Goal: Check status: Check status

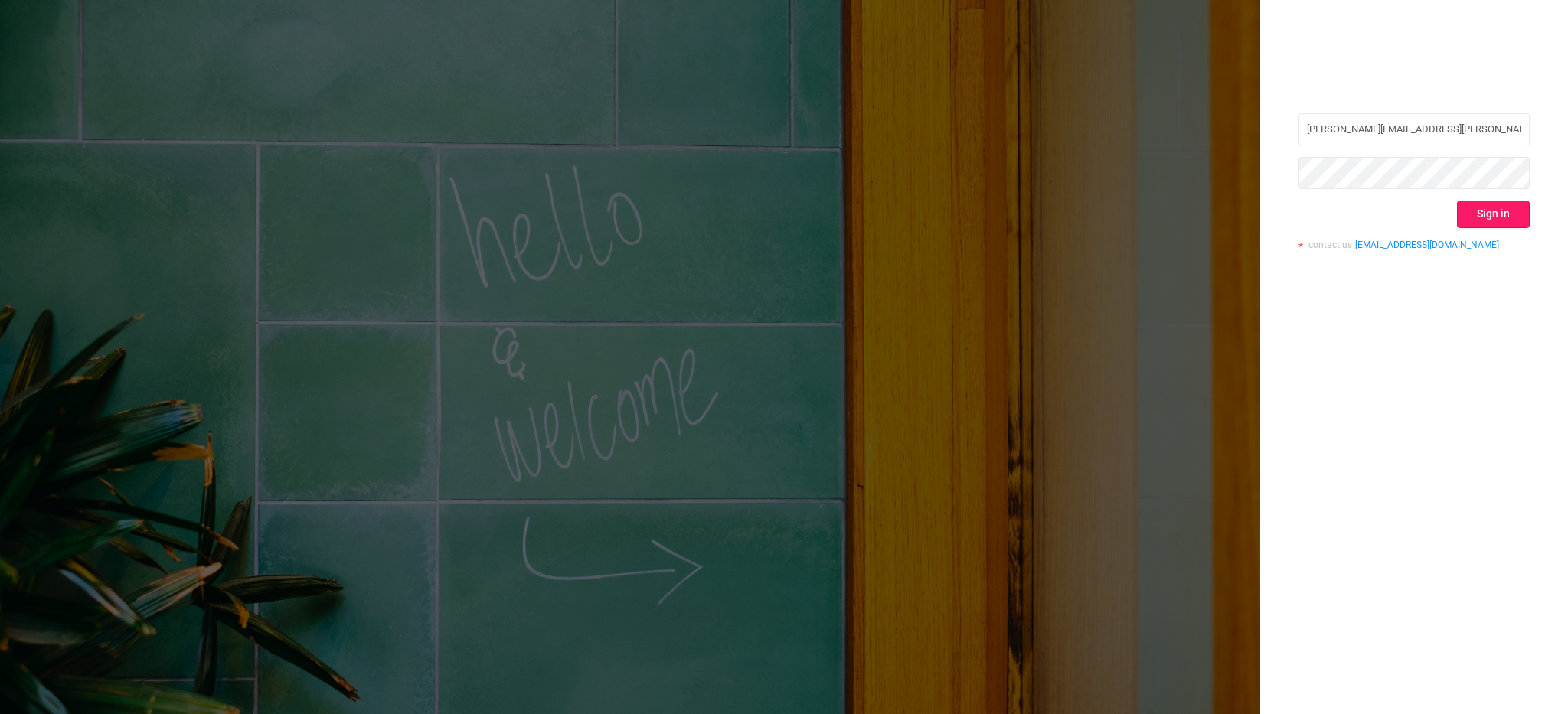
click at [1499, 199] on div "evan.leftwich@buzzworthy.com Sign in contact us info@protected.media" at bounding box center [1414, 187] width 231 height 148
click at [1483, 208] on button "Sign in" at bounding box center [1493, 214] width 73 height 27
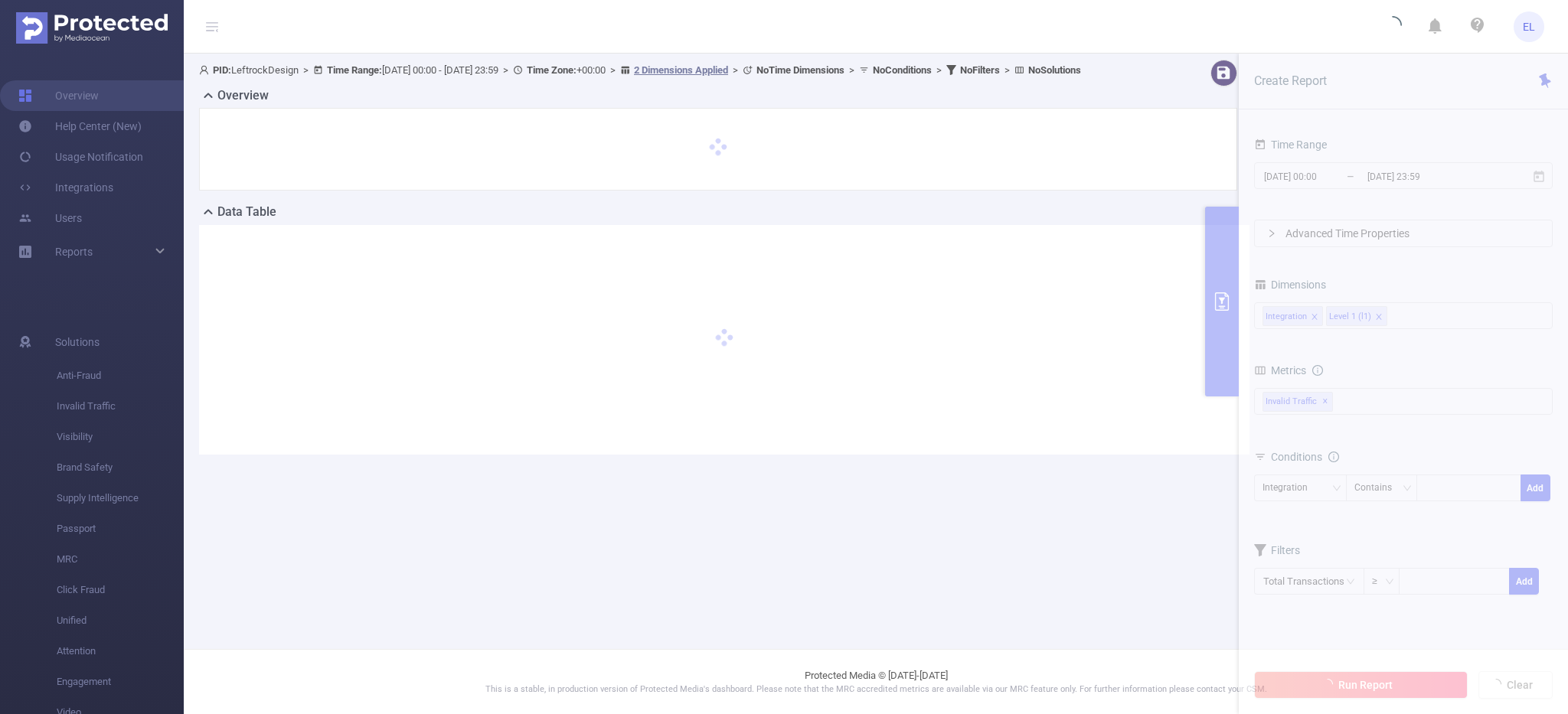
drag, startPoint x: 1327, startPoint y: 243, endPoint x: 1366, endPoint y: 211, distance: 50.4
click at [1366, 211] on section "PID: LeftrockDesign > Time Range: 2025-09-13 00:00 - 2025-09-13 23:59 > Time Zo…" at bounding box center [876, 270] width 1384 height 432
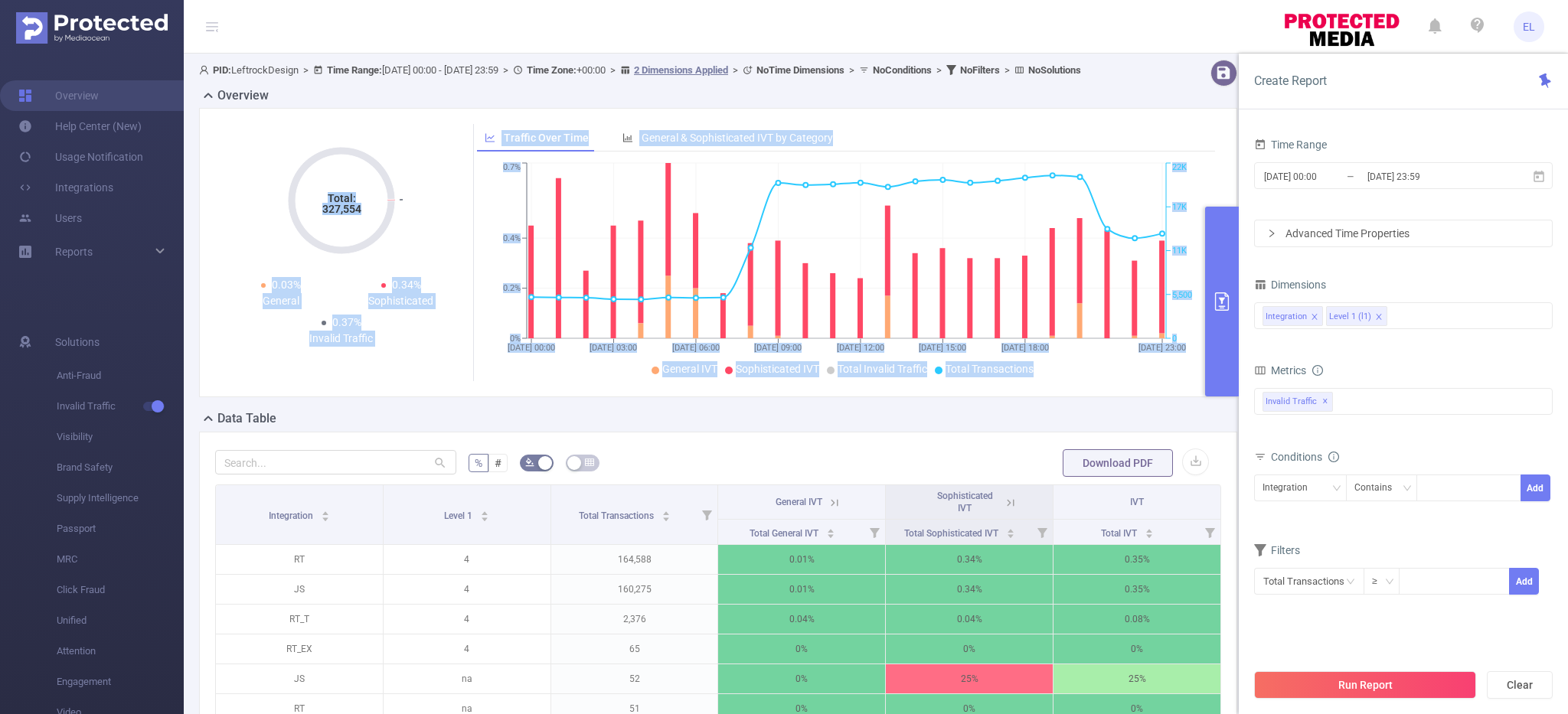
click at [960, 431] on div "Data Table" at bounding box center [724, 421] width 1050 height 22
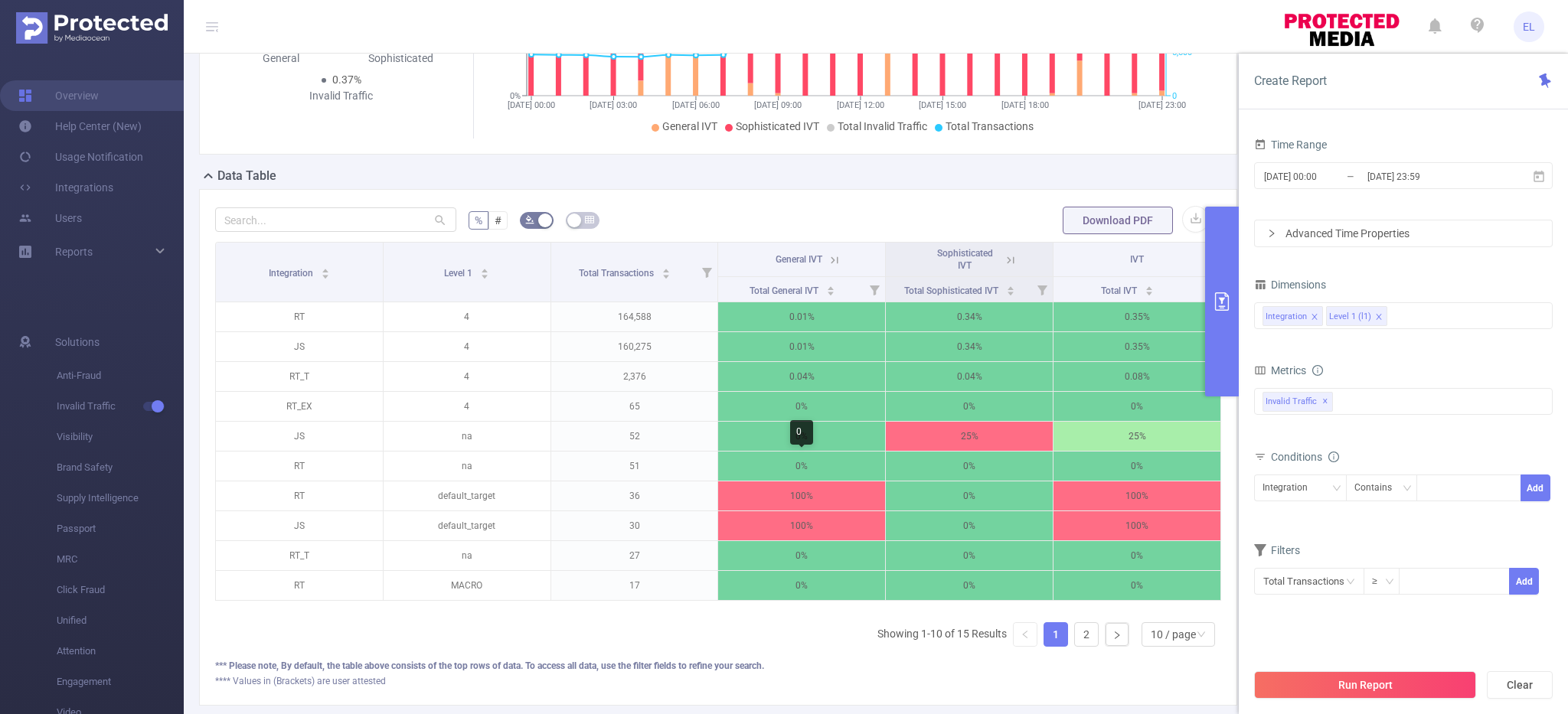
scroll to position [217, 0]
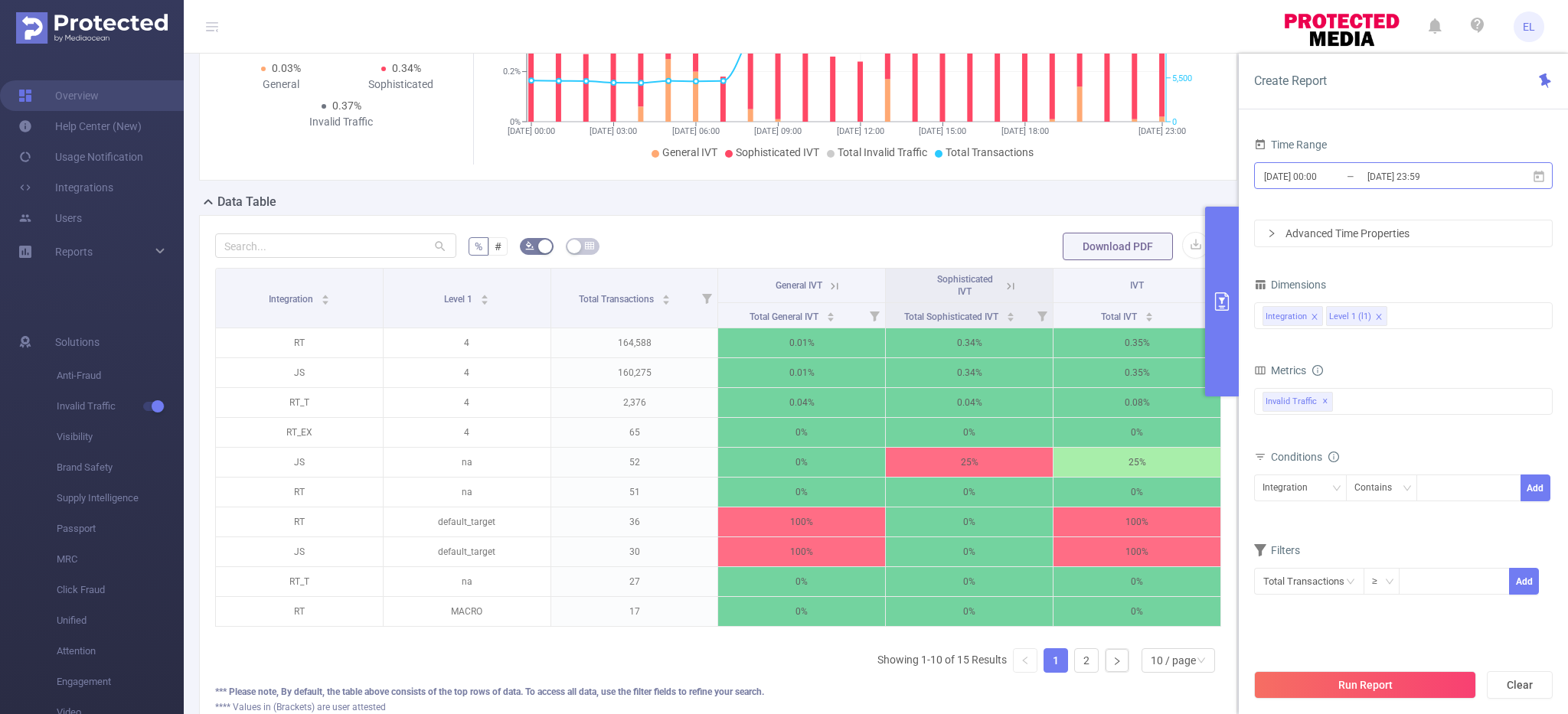
click at [1421, 175] on input "[DATE] 23:59" at bounding box center [1428, 176] width 124 height 21
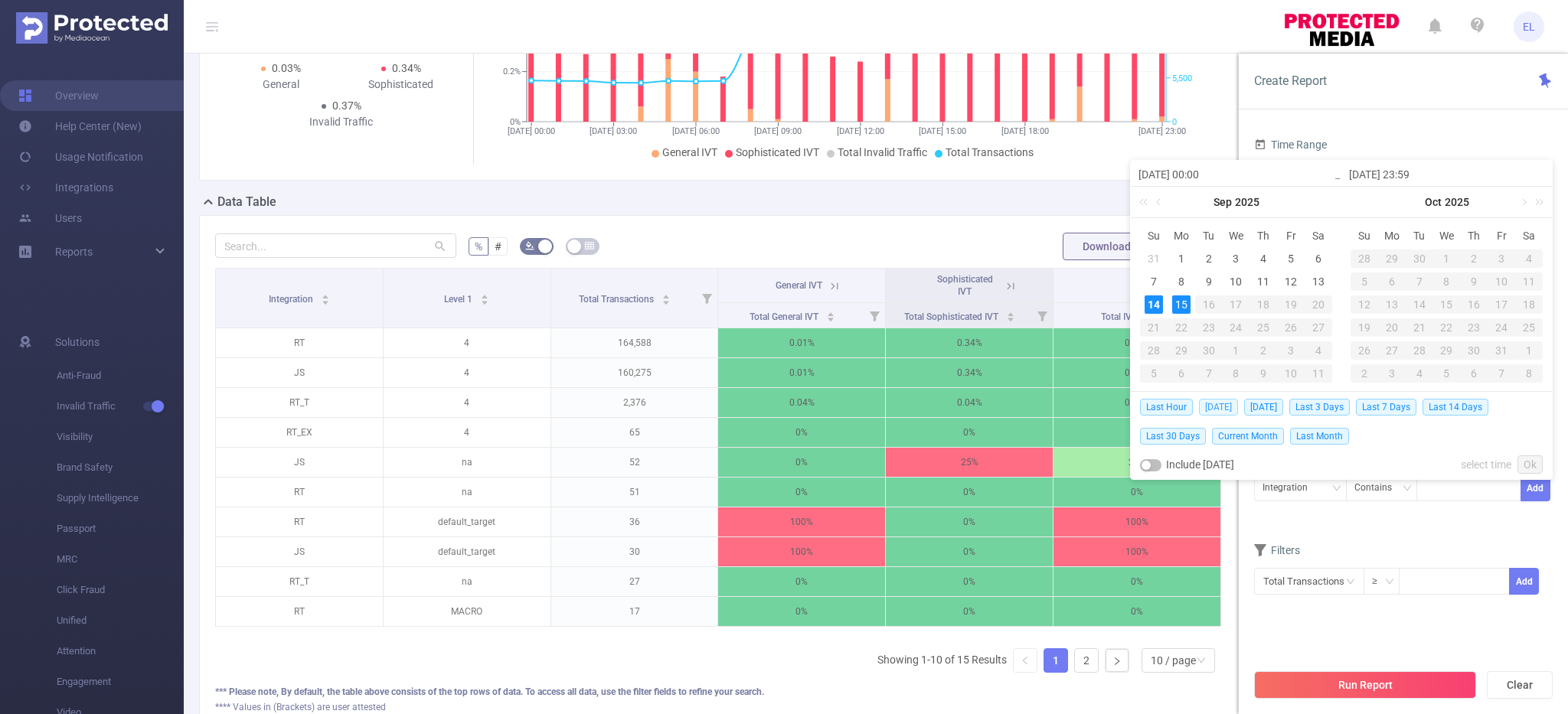
click at [1220, 405] on span "Today" at bounding box center [1218, 407] width 39 height 16
type input "2025-09-14 00:00"
type input "2025-09-14 23:59"
click at [1220, 405] on div "2025-09-13 00:00 Sep 2025 Su Mo Tu We Th Fr Sa 31 1 2 3 4 5 6 7 8 9 10 11 12 13…" at bounding box center [1341, 320] width 423 height 320
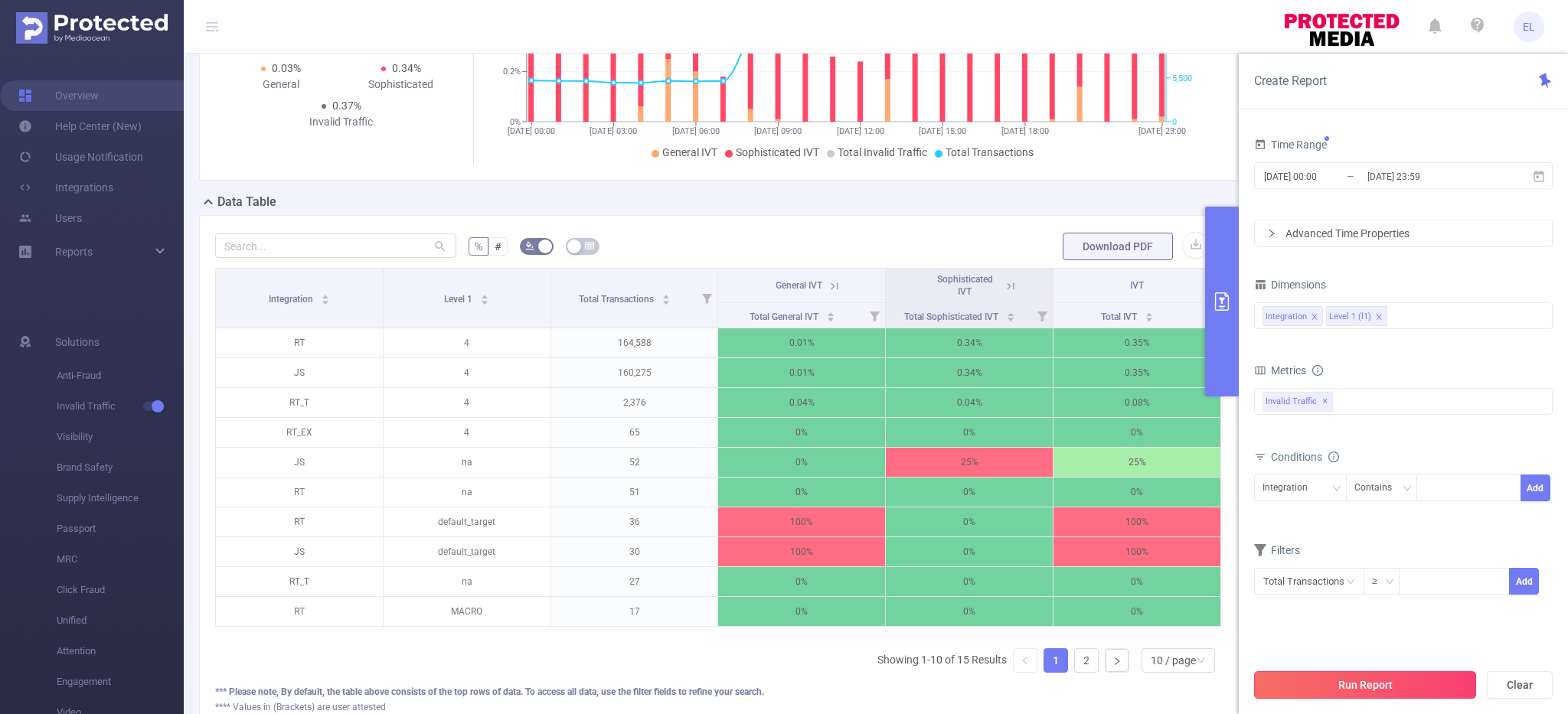
click at [1399, 673] on button "Run Report" at bounding box center [1366, 685] width 222 height 27
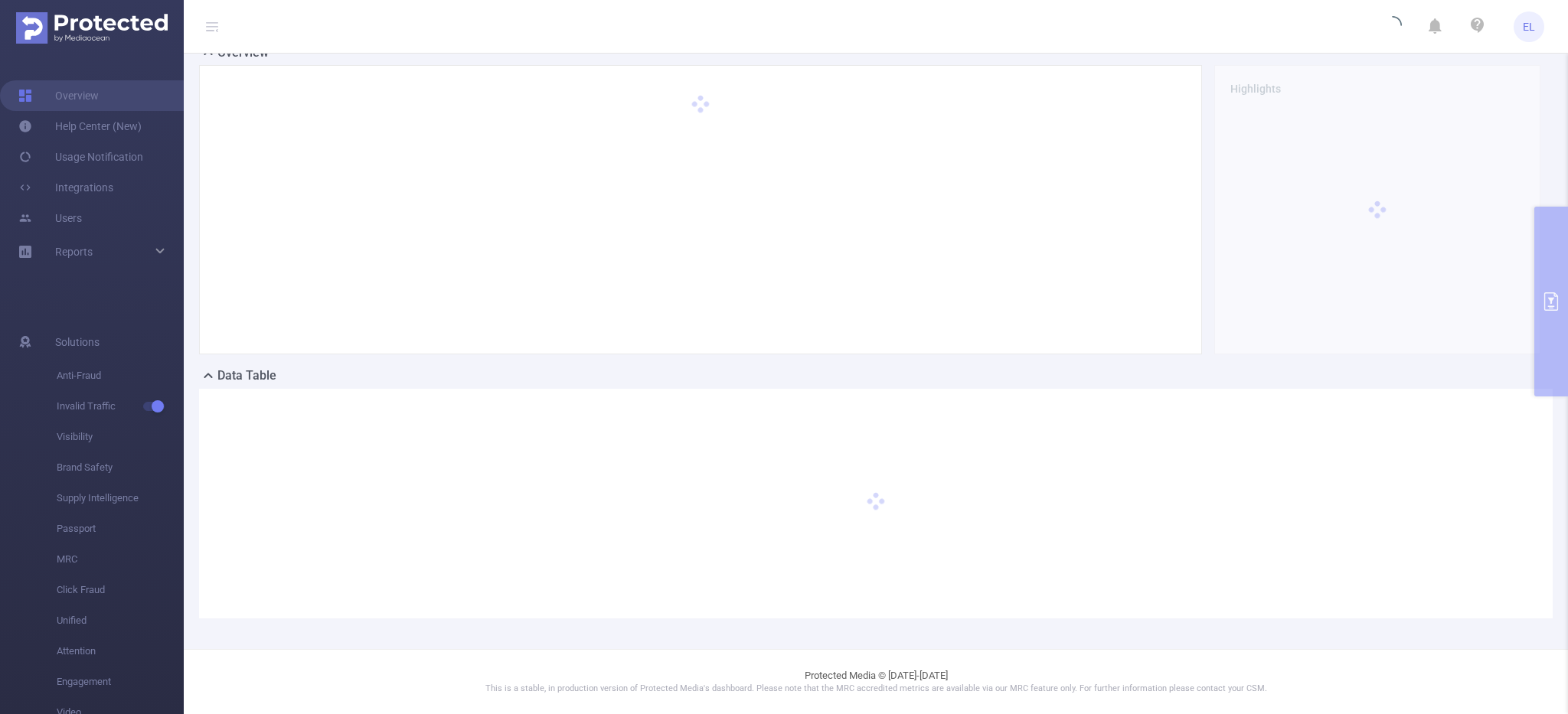
scroll to position [42, 0]
drag, startPoint x: 1399, startPoint y: 673, endPoint x: 852, endPoint y: 347, distance: 636.8
click at [852, 347] on section "PID: LeftrockDesign > Time Range: 2025-09-14 00:00 - 2025-09-14 23:59 > Time Zo…" at bounding box center [876, 357] width 1384 height 714
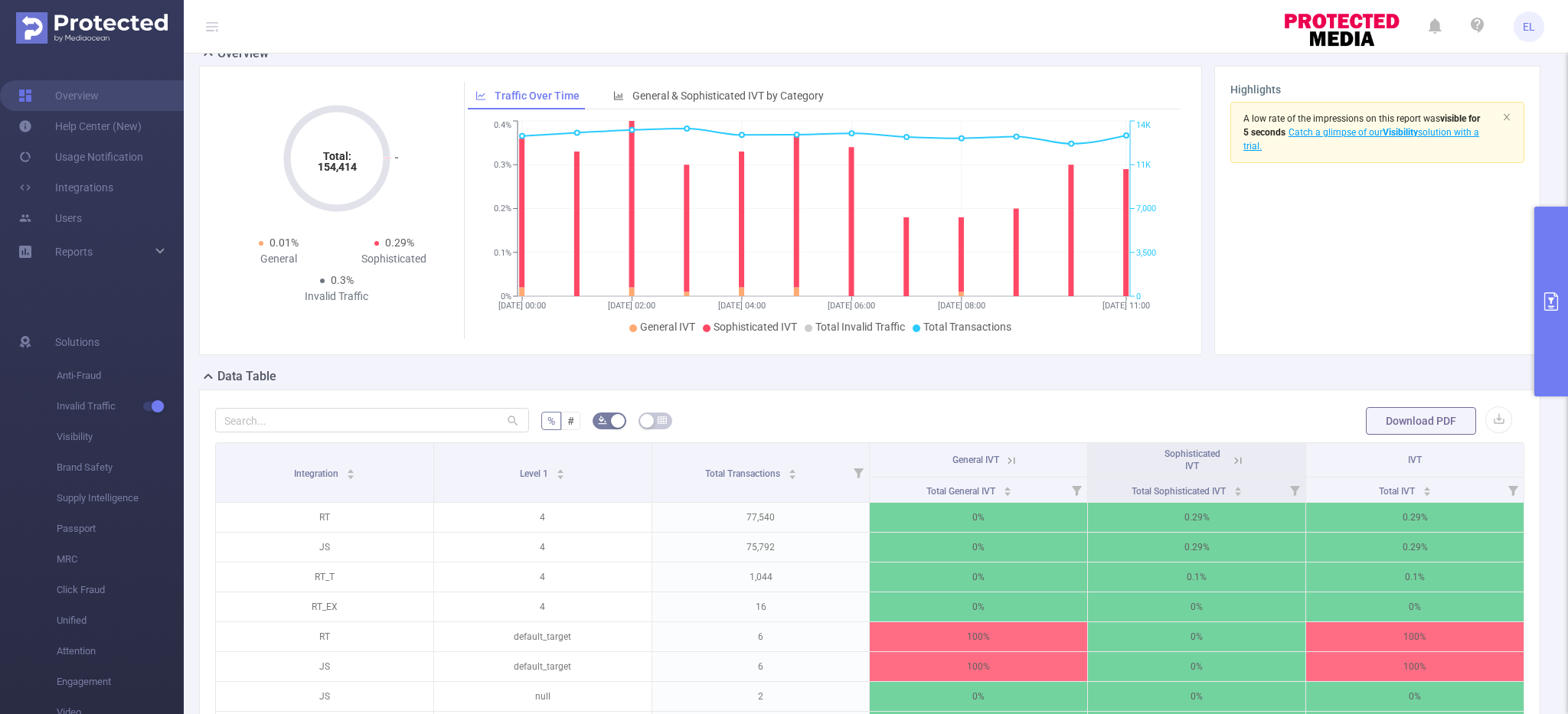
click at [804, 352] on div "Total: 154,414 Total: 154,414 0.01% General 0.29% Sophisticated 0.3% Invalid Tr…" at bounding box center [701, 210] width 1003 height 290
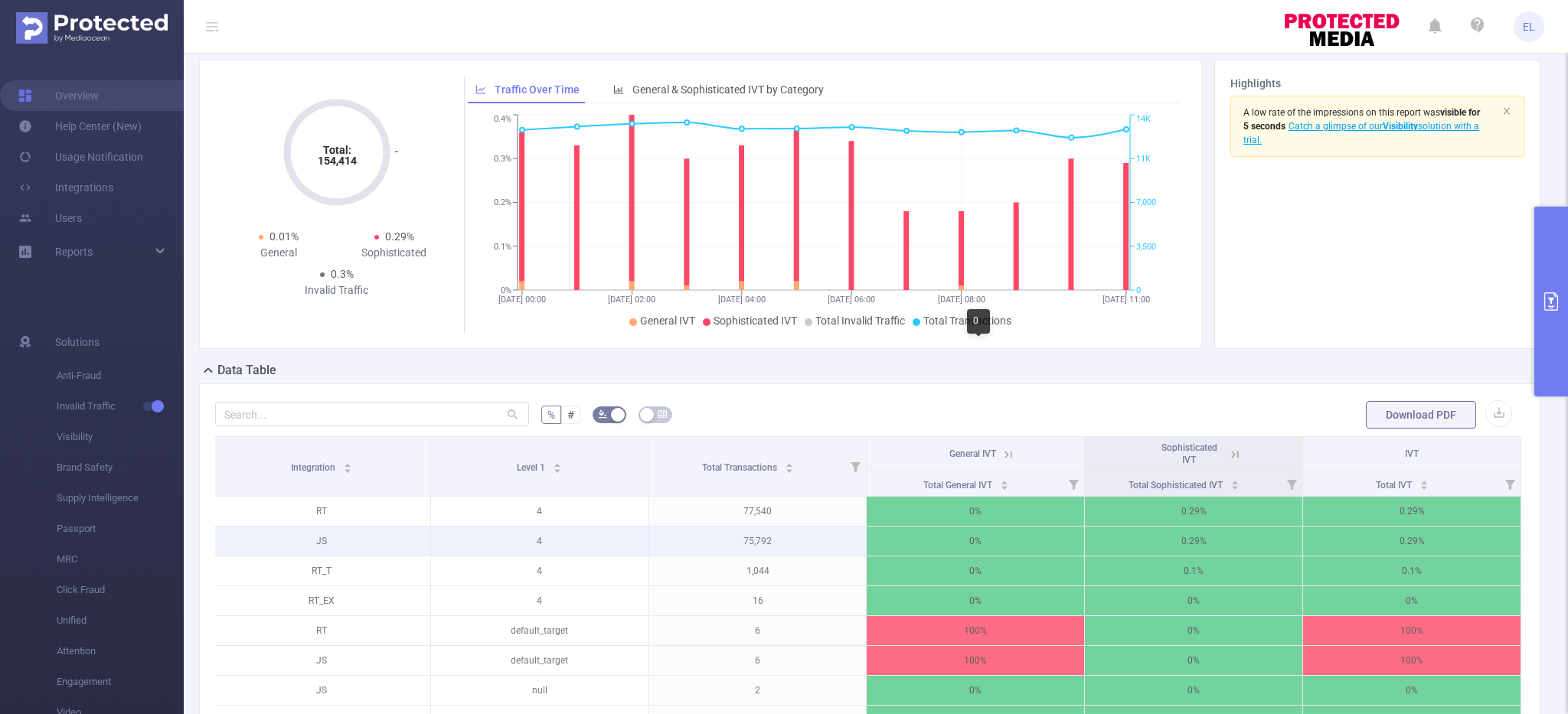
scroll to position [26, 0]
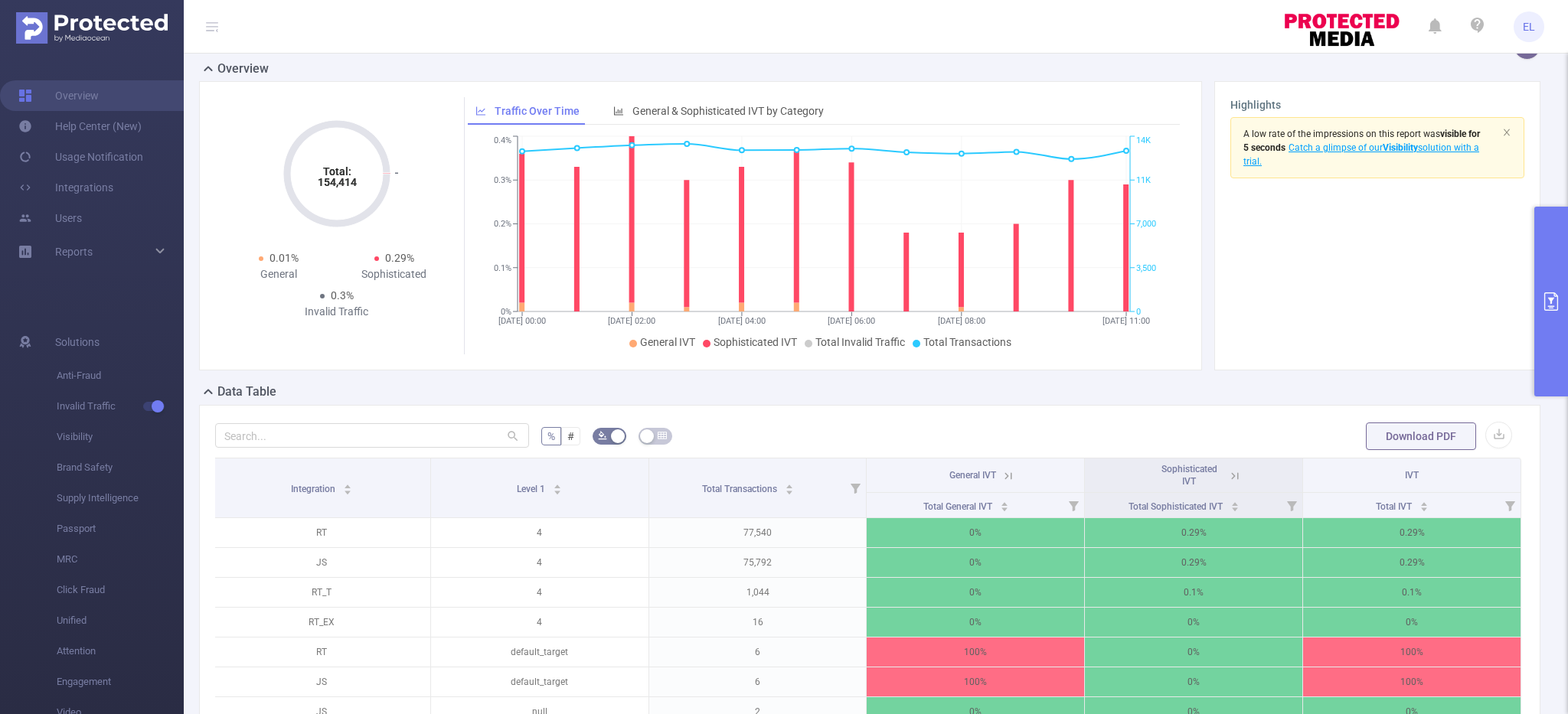
click at [1231, 476] on icon at bounding box center [1235, 475] width 14 height 14
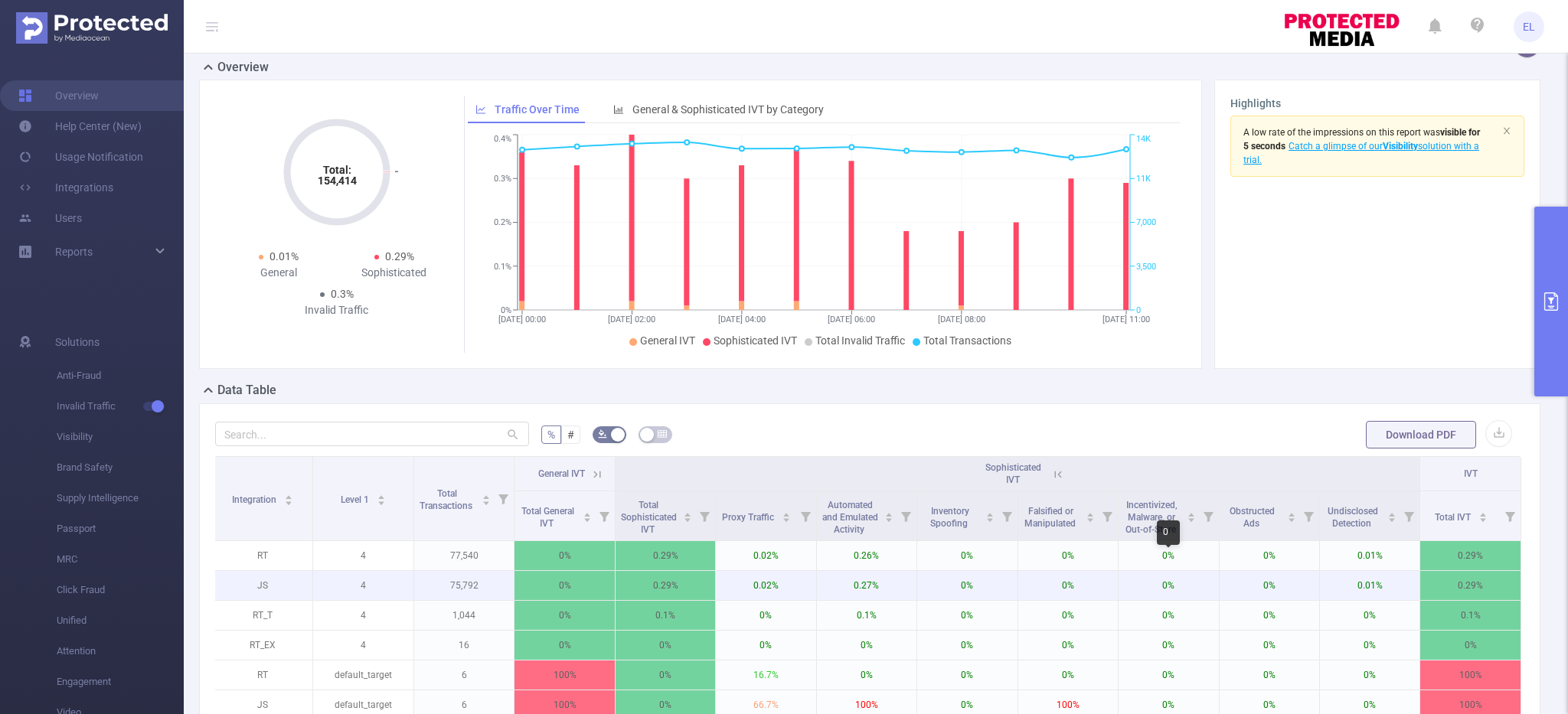
scroll to position [0, 0]
